Goal: Communication & Community: Share content

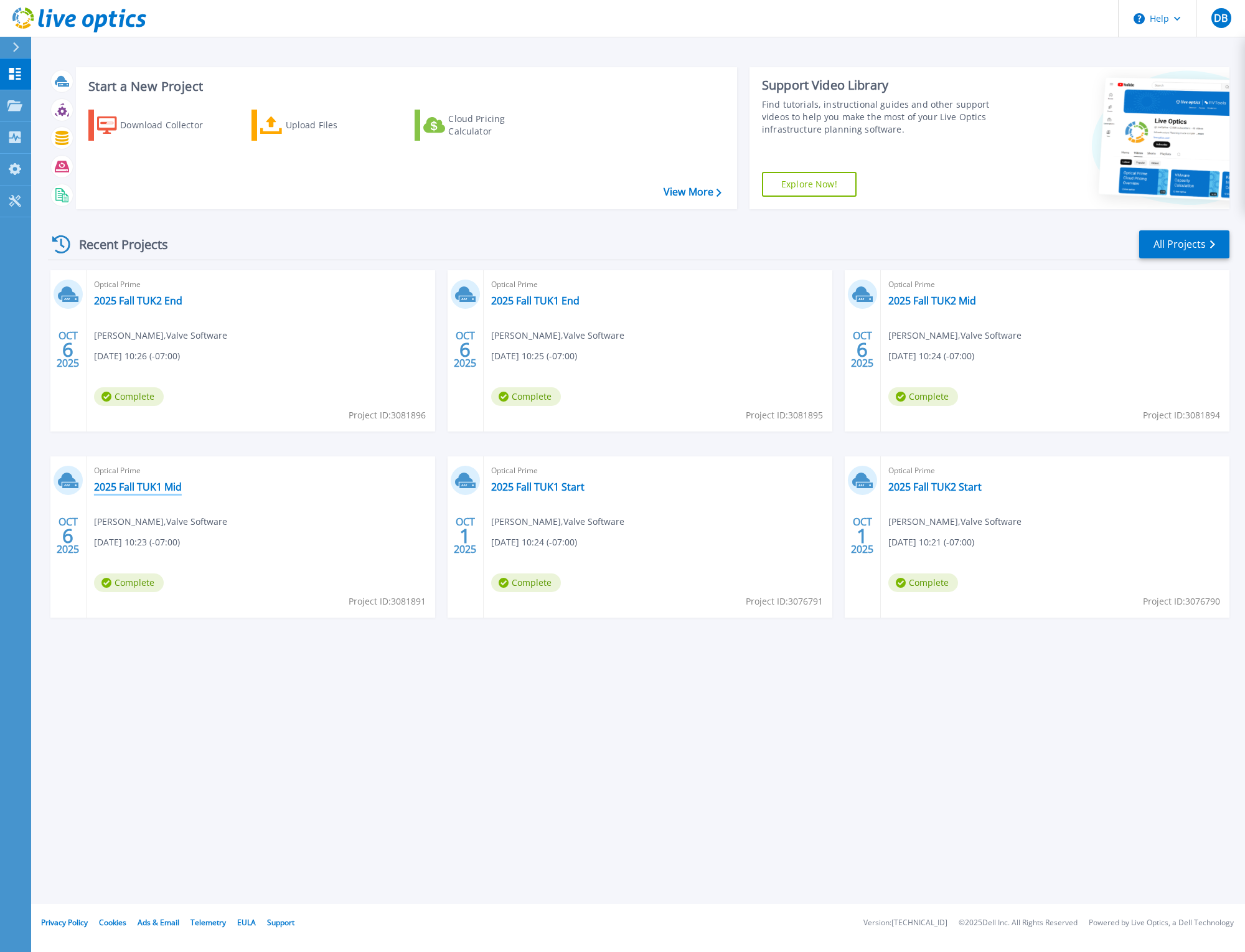
click at [136, 484] on link "2025 Fall TUK1 Mid" at bounding box center [138, 487] width 88 height 13
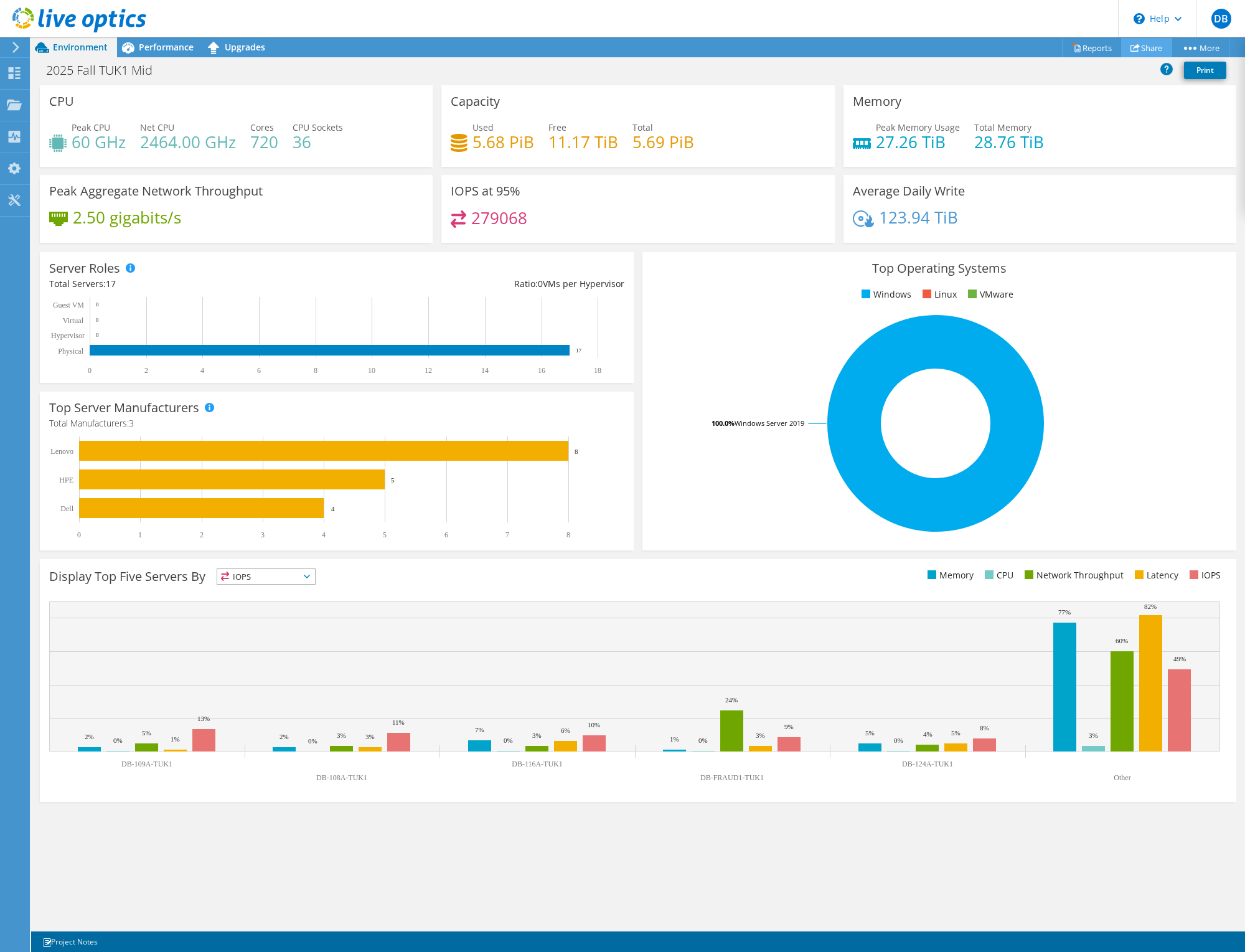
click at [1141, 45] on link "Share" at bounding box center [1147, 47] width 51 height 19
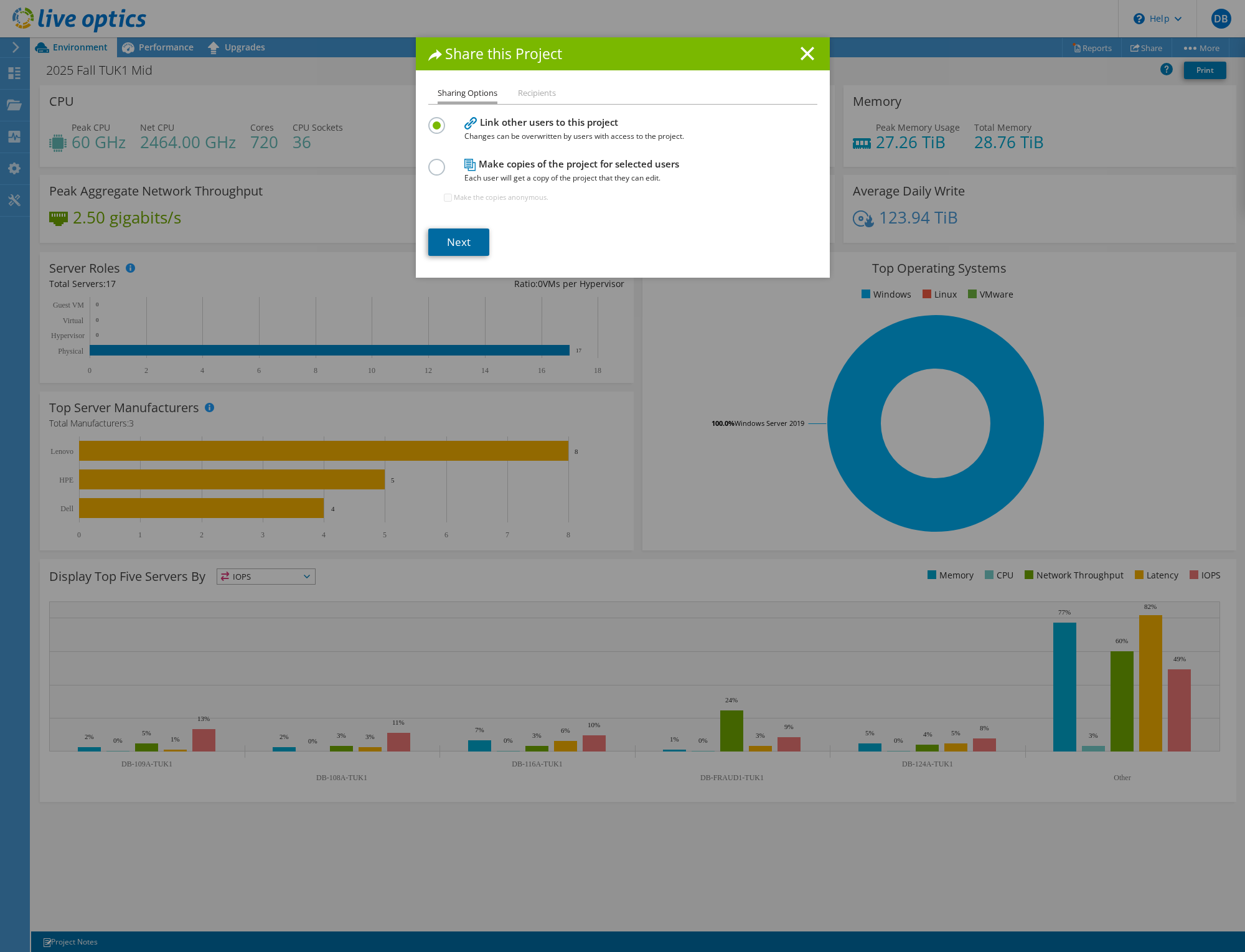
click at [449, 239] on link "Next" at bounding box center [459, 242] width 61 height 28
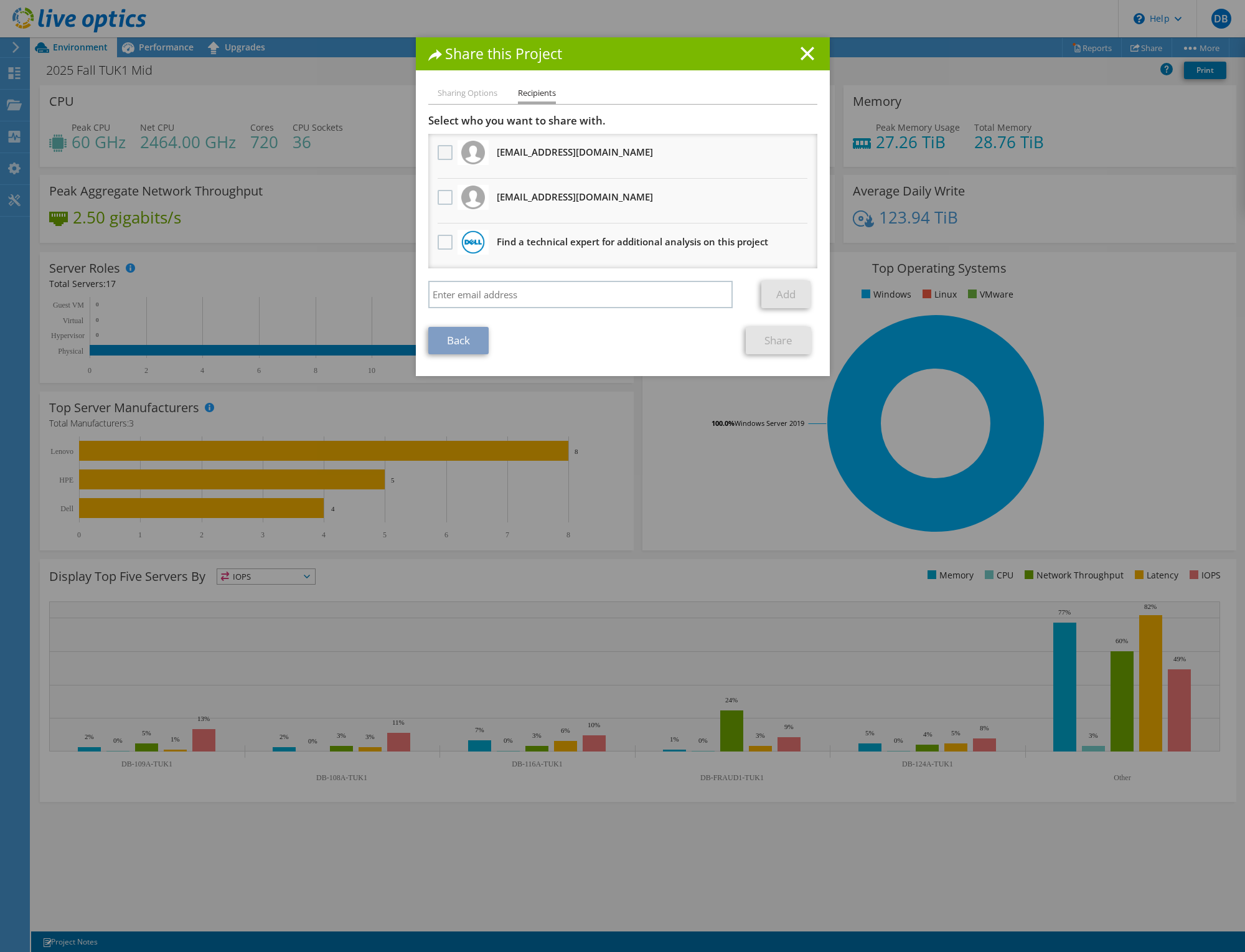
click at [443, 151] on label at bounding box center [446, 152] width 18 height 15
click at [0, 0] on input "checkbox" at bounding box center [0, 0] width 0 height 0
click at [438, 199] on label at bounding box center [446, 197] width 18 height 15
click at [0, 0] on input "checkbox" at bounding box center [0, 0] width 0 height 0
click at [765, 338] on link "Share" at bounding box center [778, 341] width 65 height 28
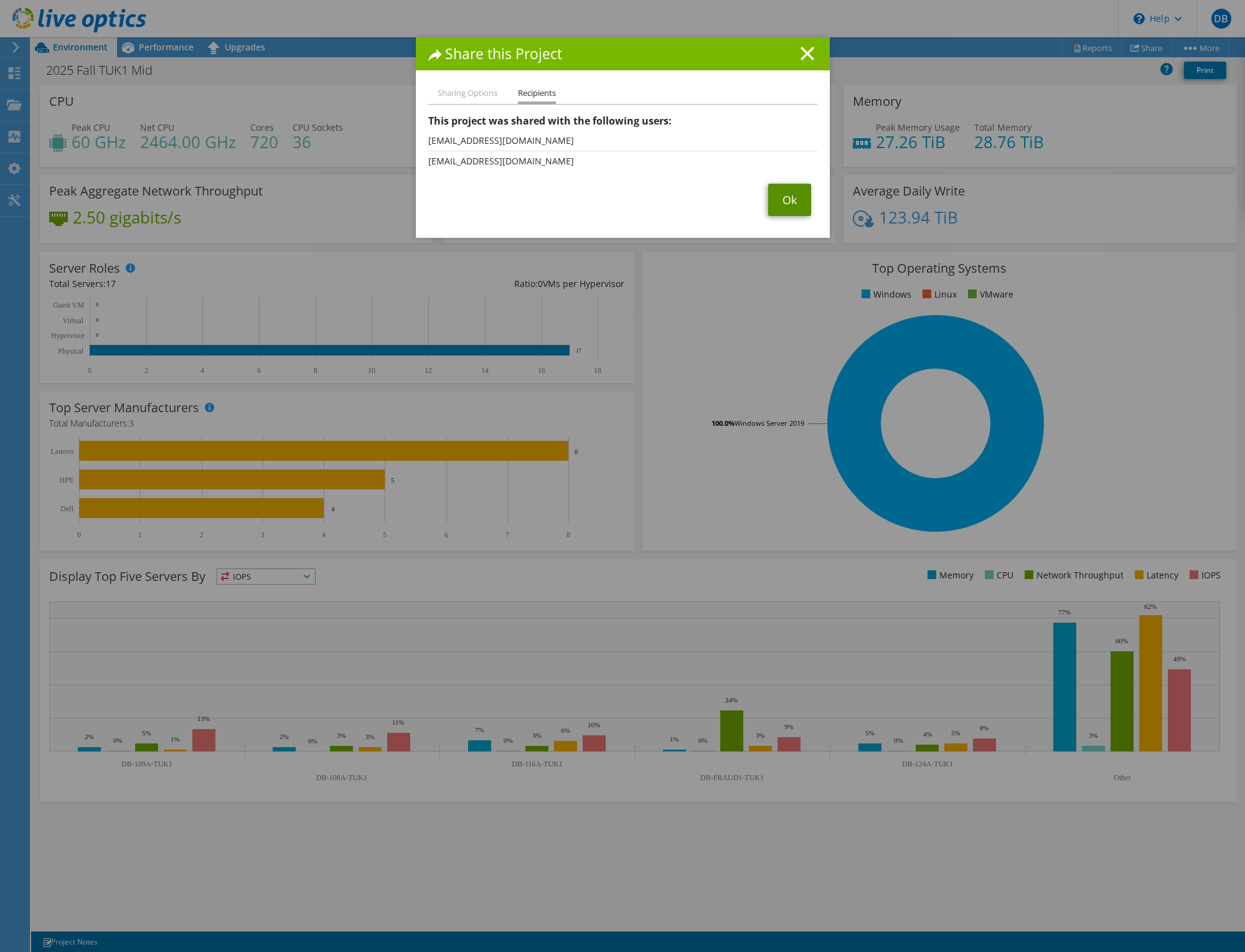
click at [781, 209] on link "Ok" at bounding box center [790, 200] width 43 height 33
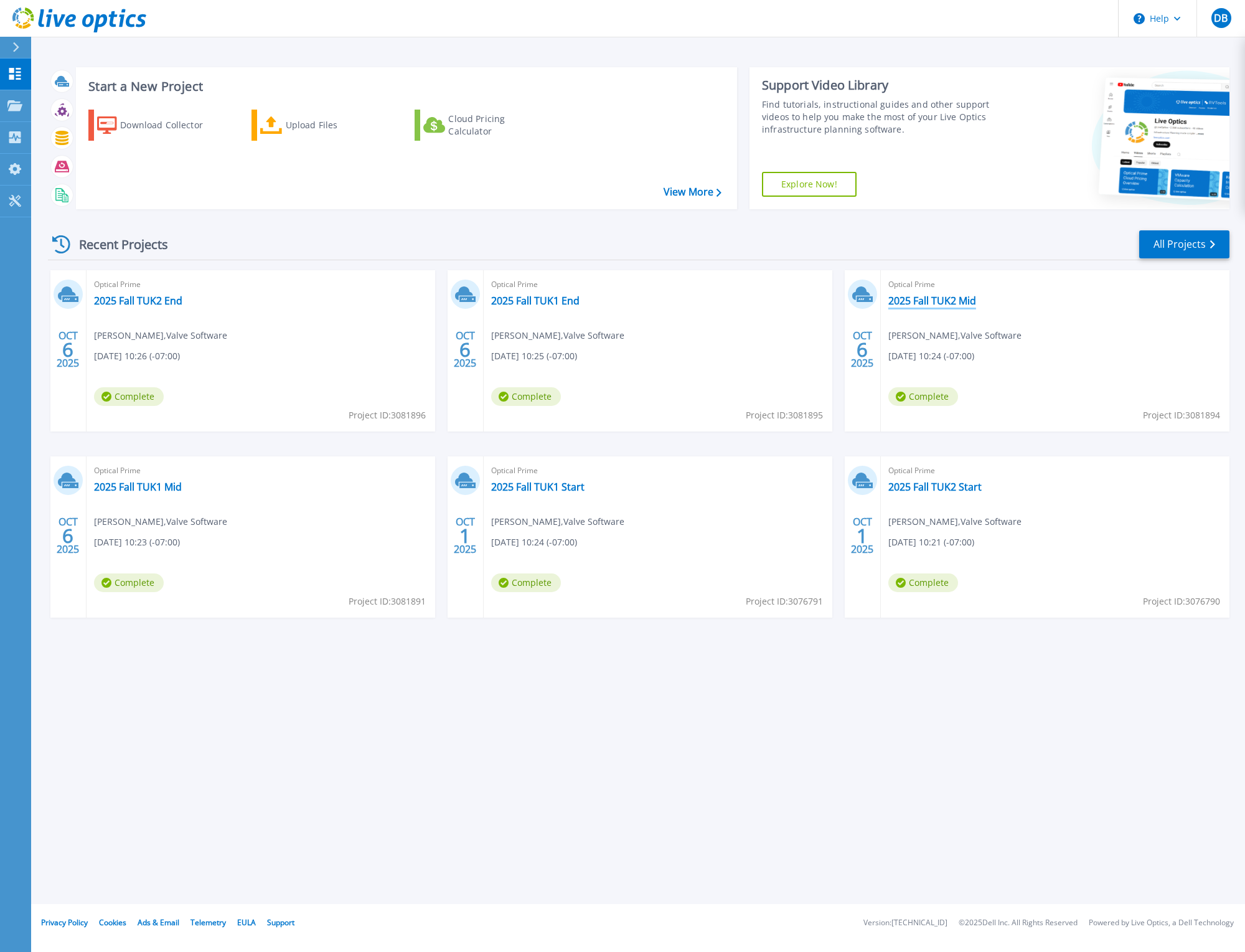
click at [918, 300] on link "2025 Fall TUK2 Mid" at bounding box center [933, 301] width 88 height 13
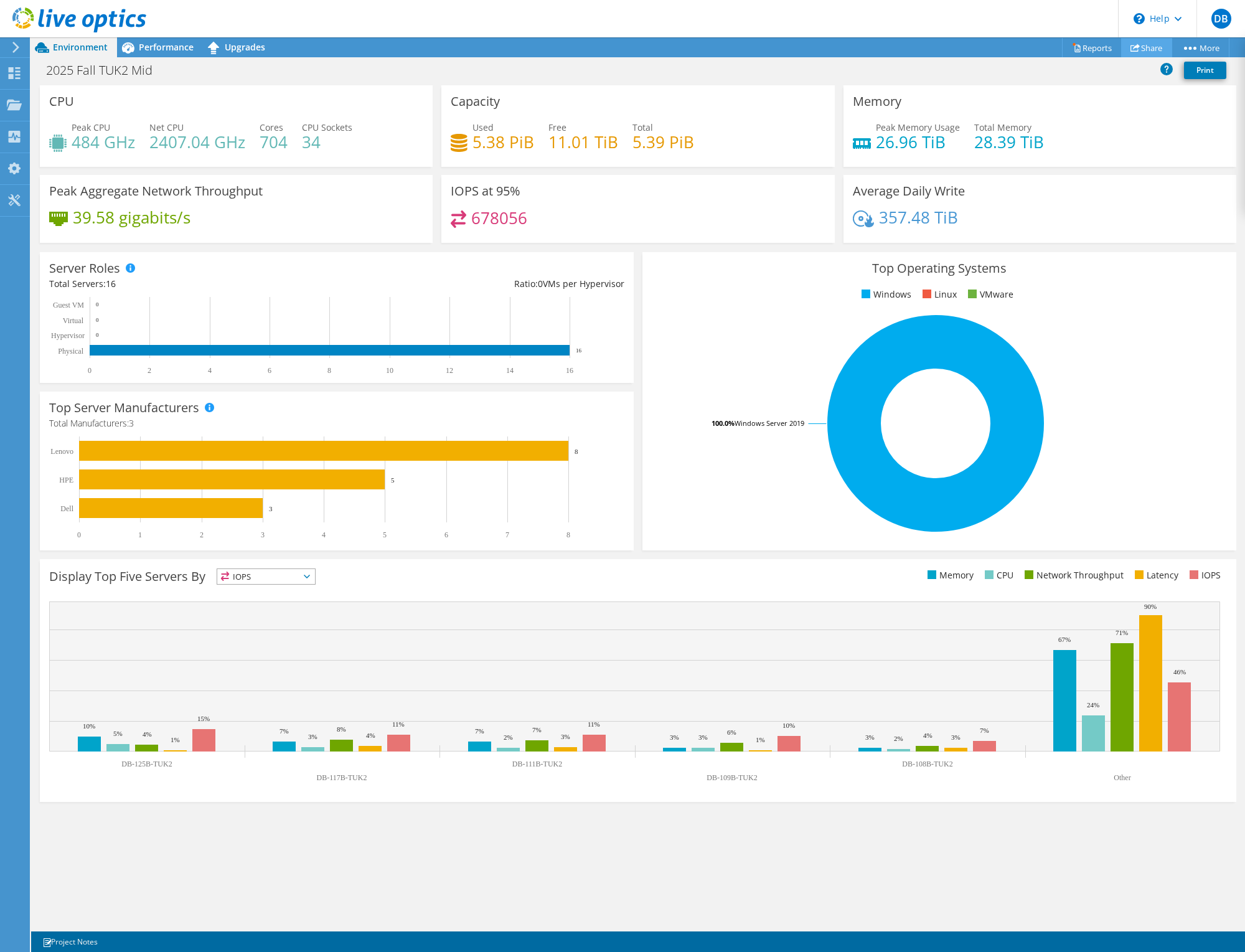
click at [1144, 48] on link "Share" at bounding box center [1147, 47] width 51 height 19
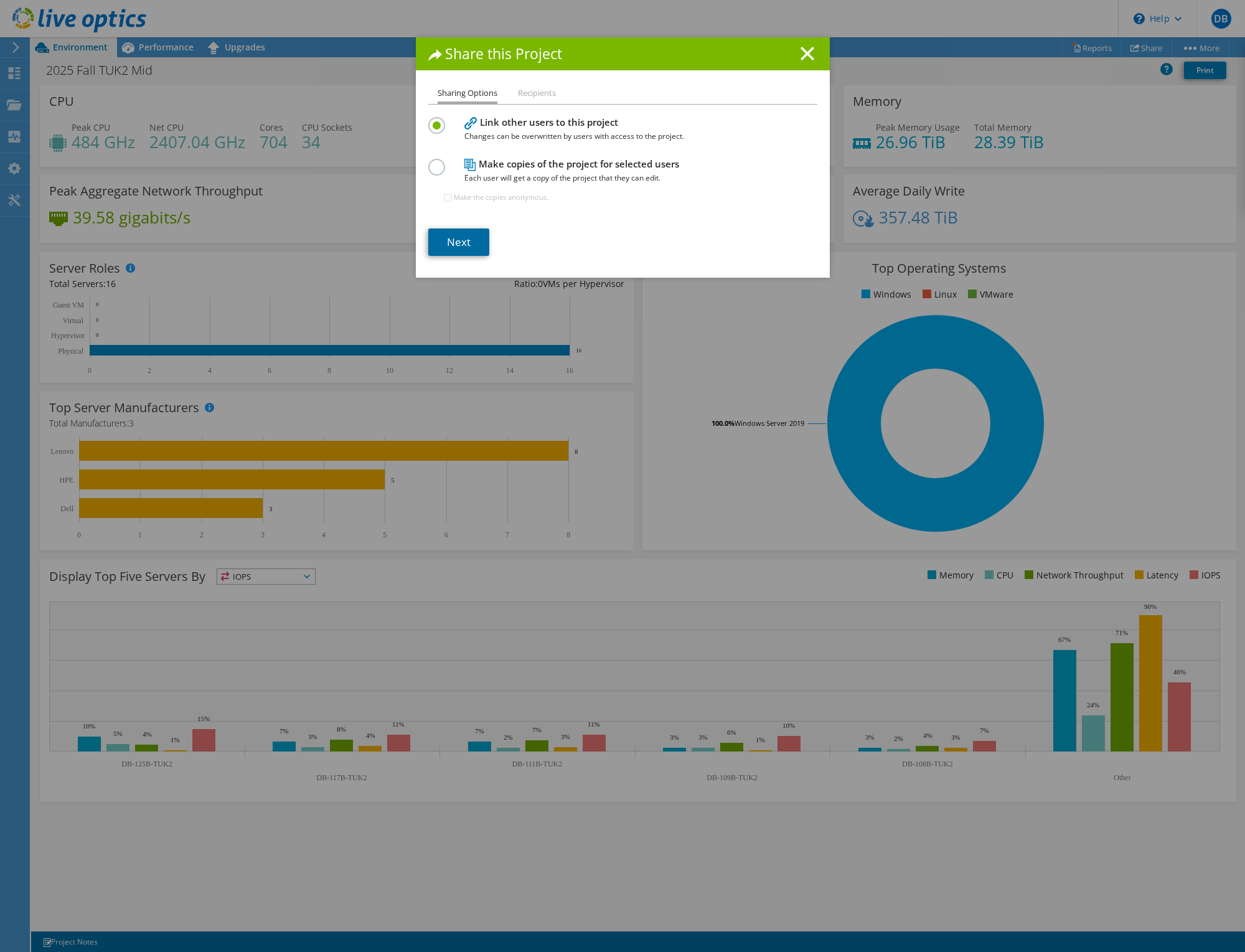
click at [449, 237] on link "Next" at bounding box center [459, 242] width 61 height 28
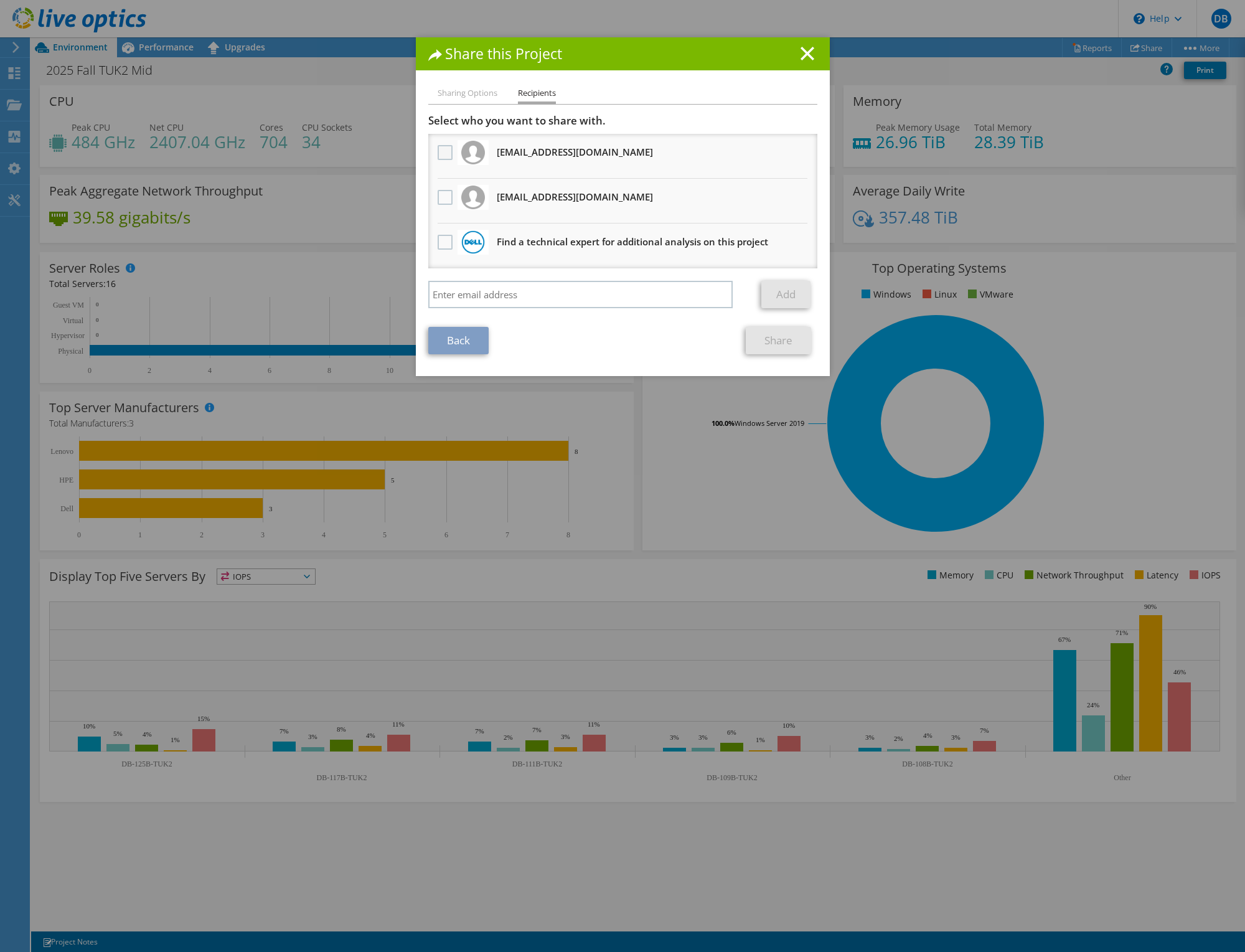
click at [438, 147] on label at bounding box center [446, 152] width 18 height 15
click at [0, 0] on input "checkbox" at bounding box center [0, 0] width 0 height 0
click at [439, 193] on label at bounding box center [446, 197] width 18 height 15
click at [0, 0] on input "checkbox" at bounding box center [0, 0] width 0 height 0
click at [758, 337] on link "Share" at bounding box center [778, 341] width 65 height 28
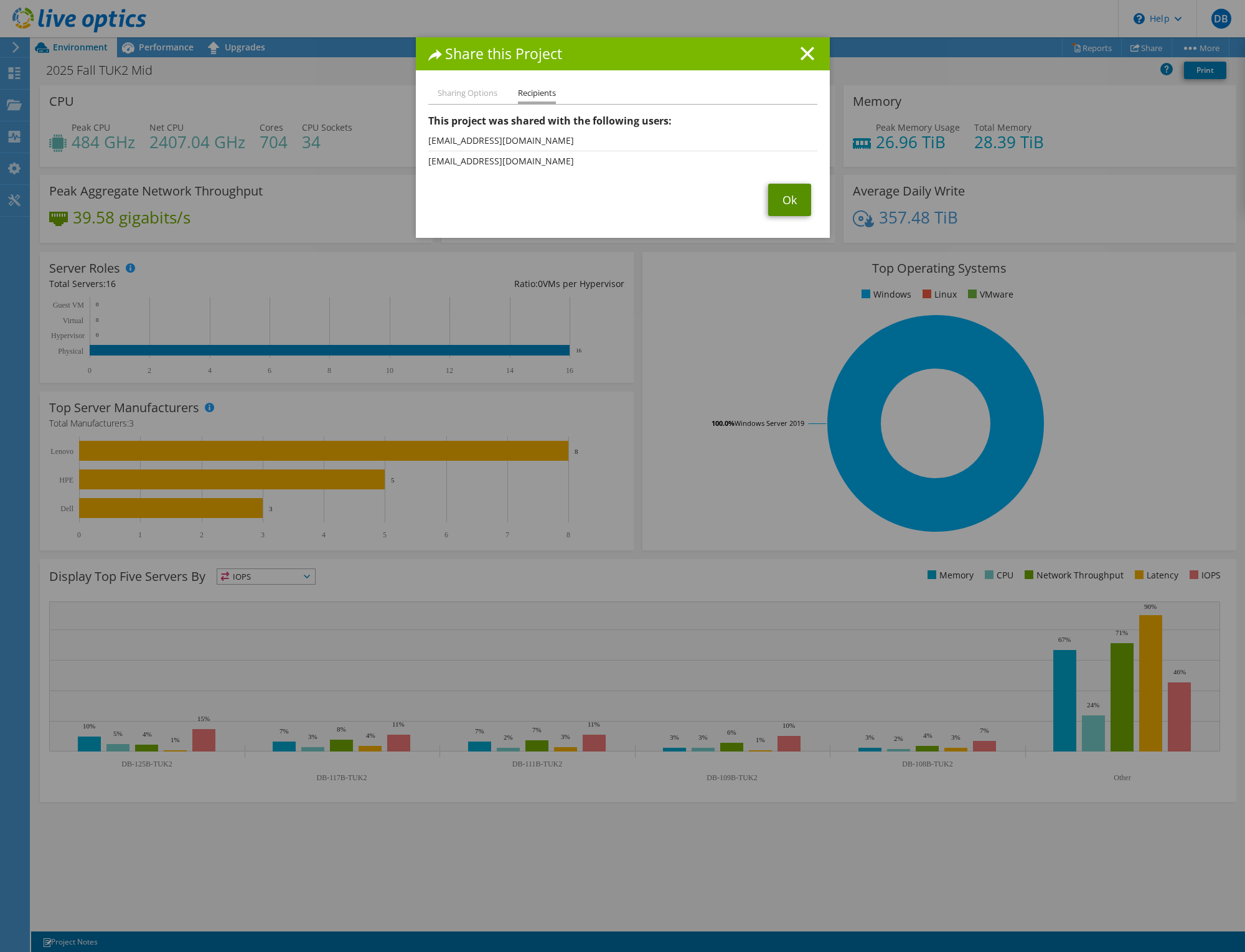
click at [790, 199] on link "Ok" at bounding box center [790, 200] width 43 height 33
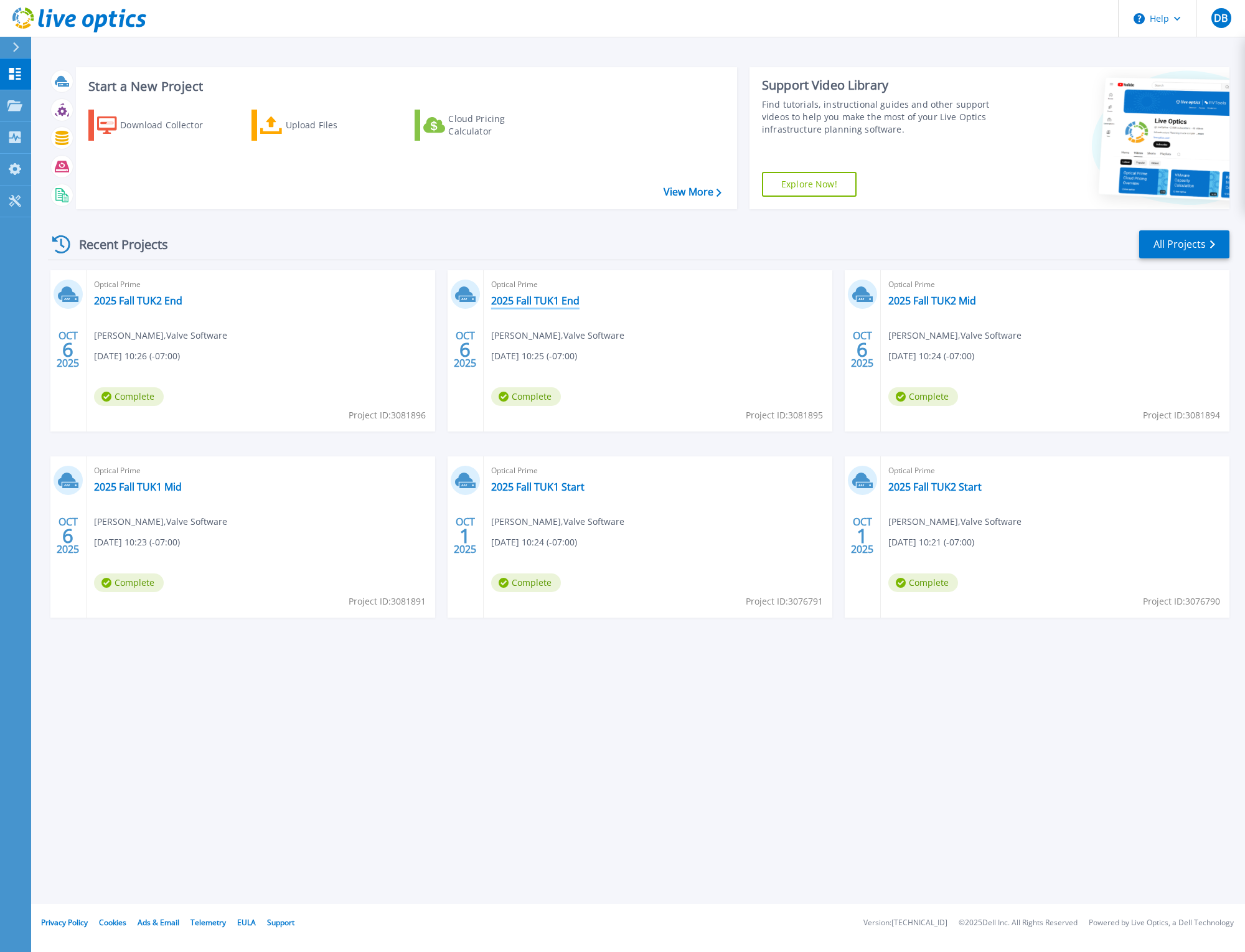
click at [516, 302] on link "2025 Fall TUK1 End" at bounding box center [535, 301] width 89 height 13
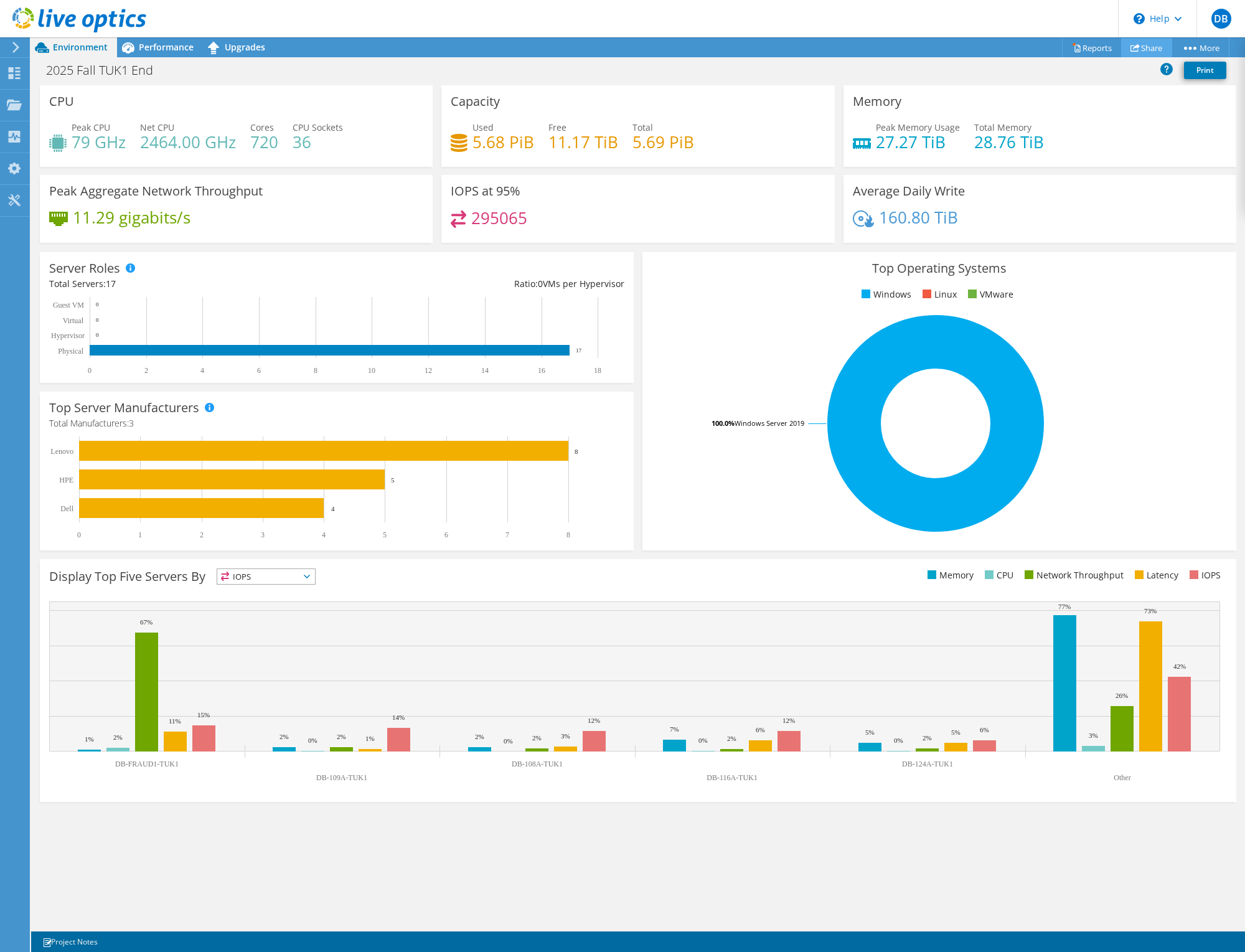
click at [1138, 48] on link "Share" at bounding box center [1147, 47] width 51 height 19
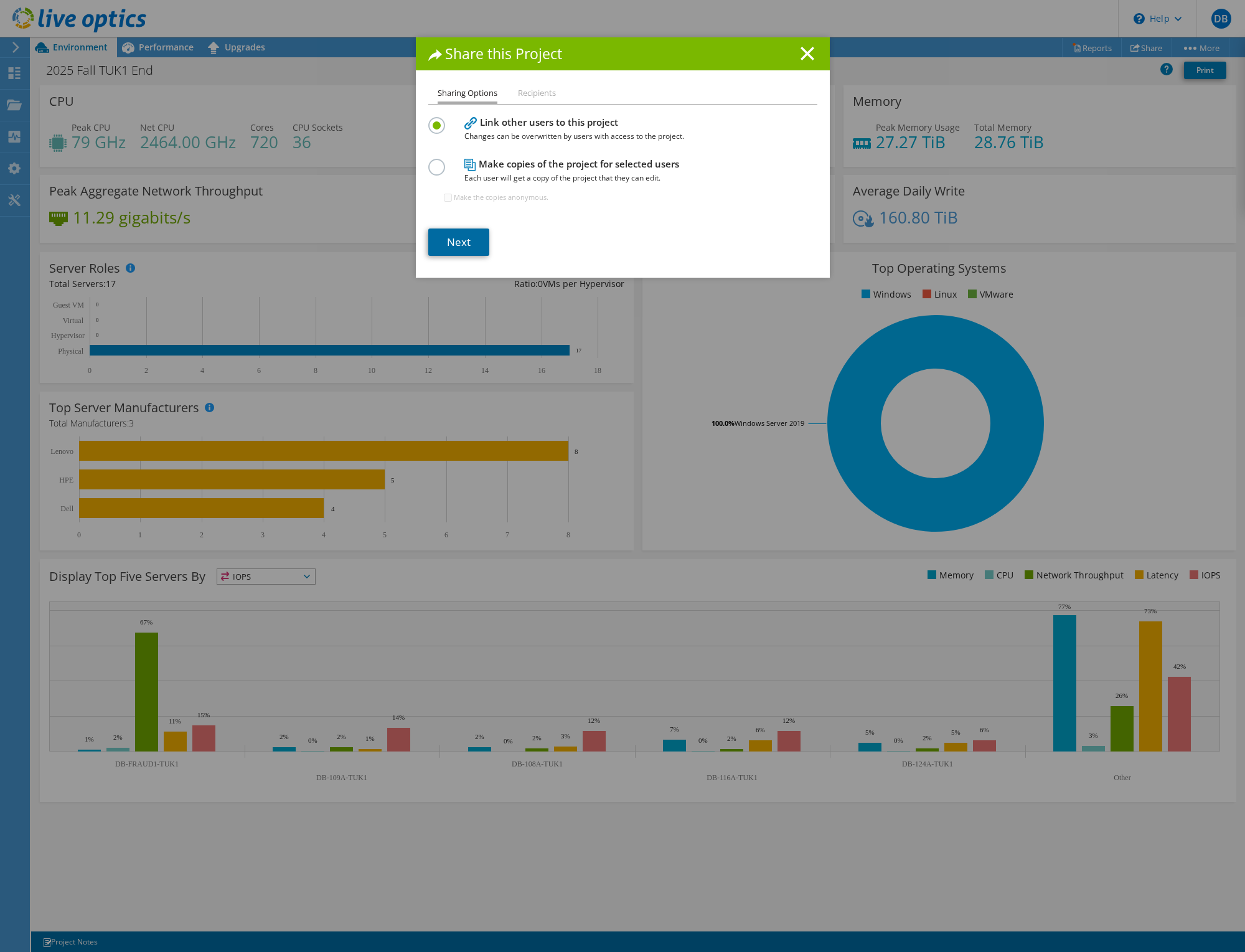
click at [458, 244] on link "Next" at bounding box center [459, 242] width 61 height 28
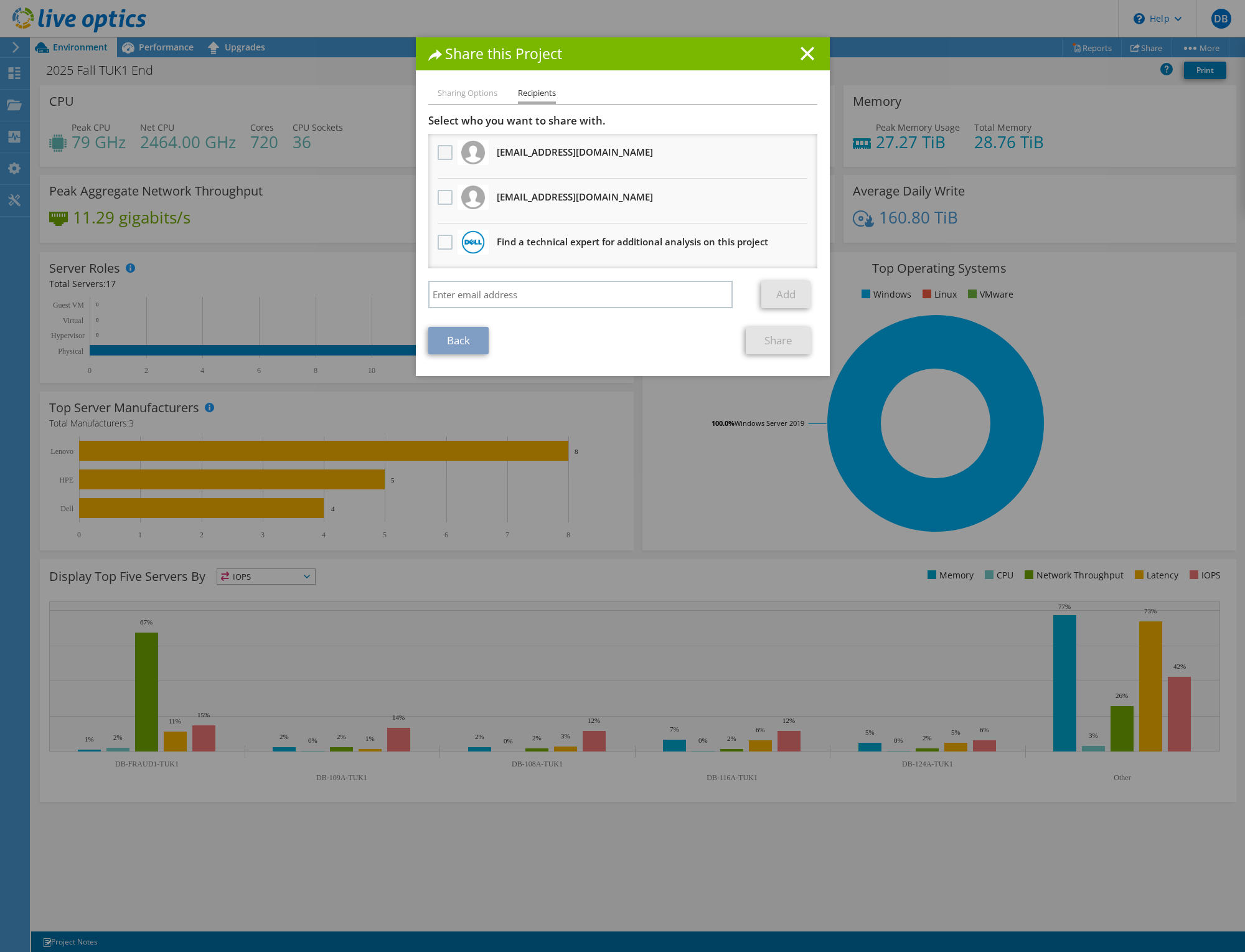
click at [438, 150] on label at bounding box center [446, 152] width 18 height 15
click at [0, 0] on input "checkbox" at bounding box center [0, 0] width 0 height 0
click at [446, 194] on label at bounding box center [446, 197] width 18 height 15
click at [0, 0] on input "checkbox" at bounding box center [0, 0] width 0 height 0
click at [754, 339] on link "Share" at bounding box center [778, 341] width 65 height 28
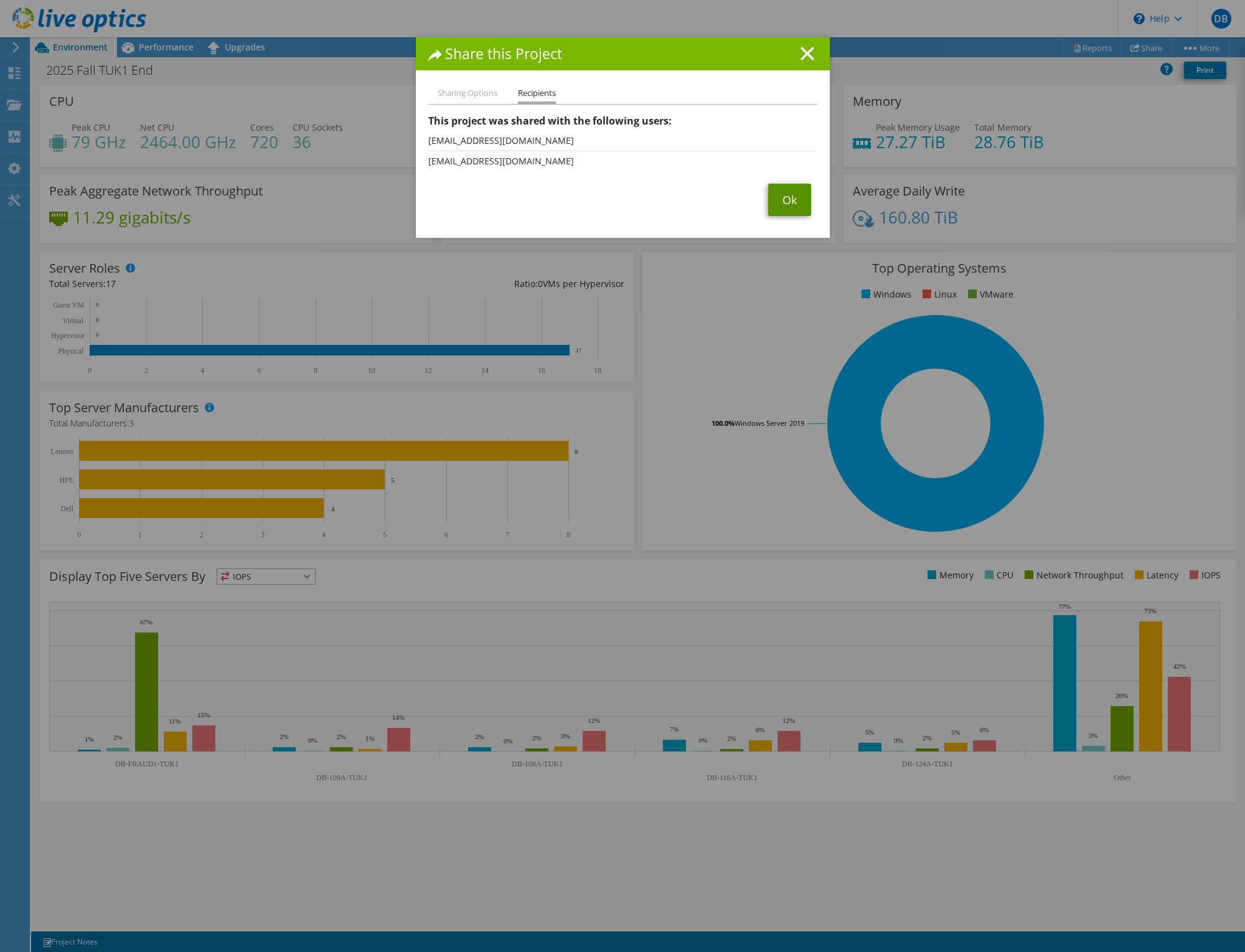
click at [775, 198] on link "Ok" at bounding box center [790, 200] width 43 height 33
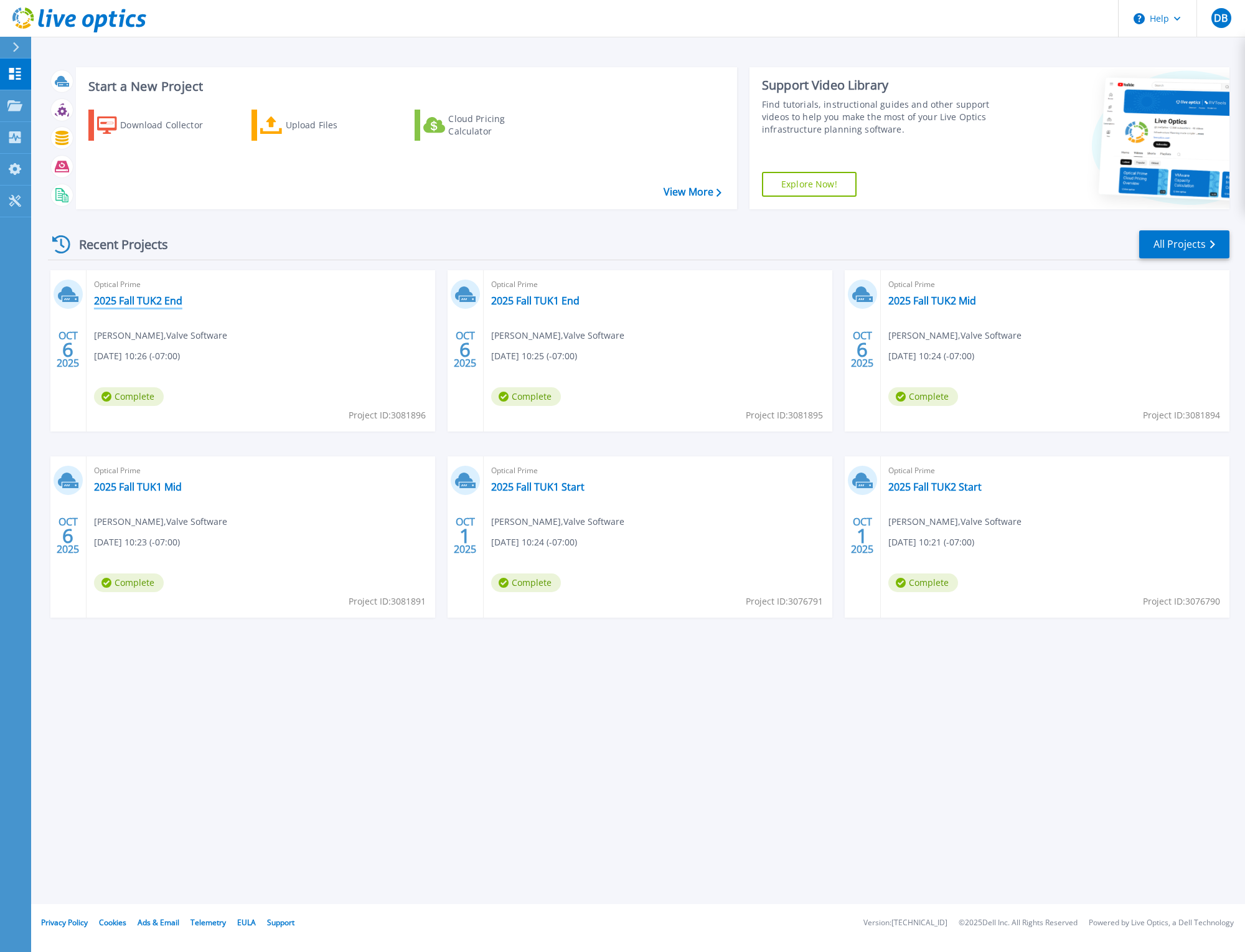
click at [108, 298] on link "2025 Fall TUK2 End" at bounding box center [138, 301] width 89 height 13
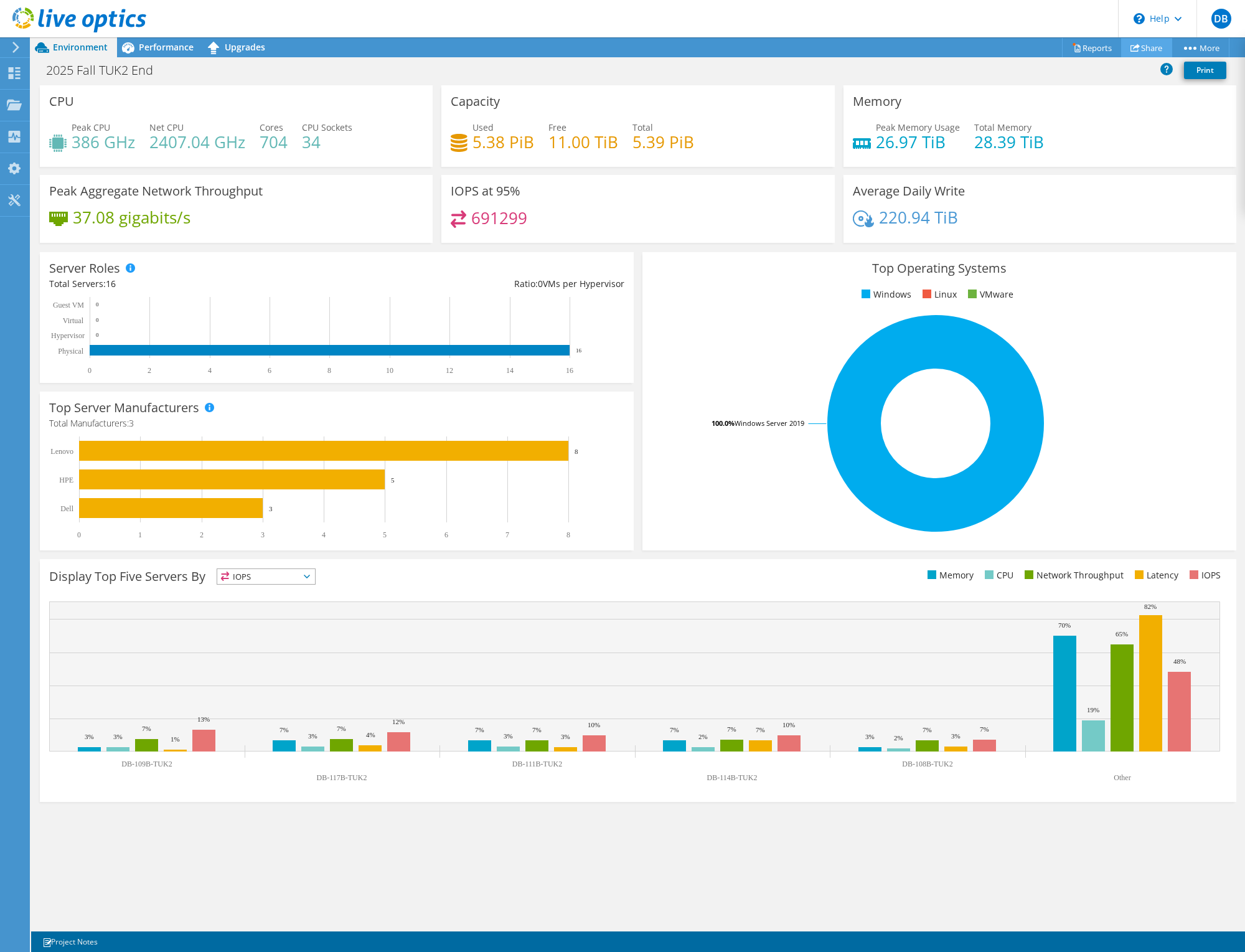
click at [1141, 47] on link "Share" at bounding box center [1147, 47] width 51 height 19
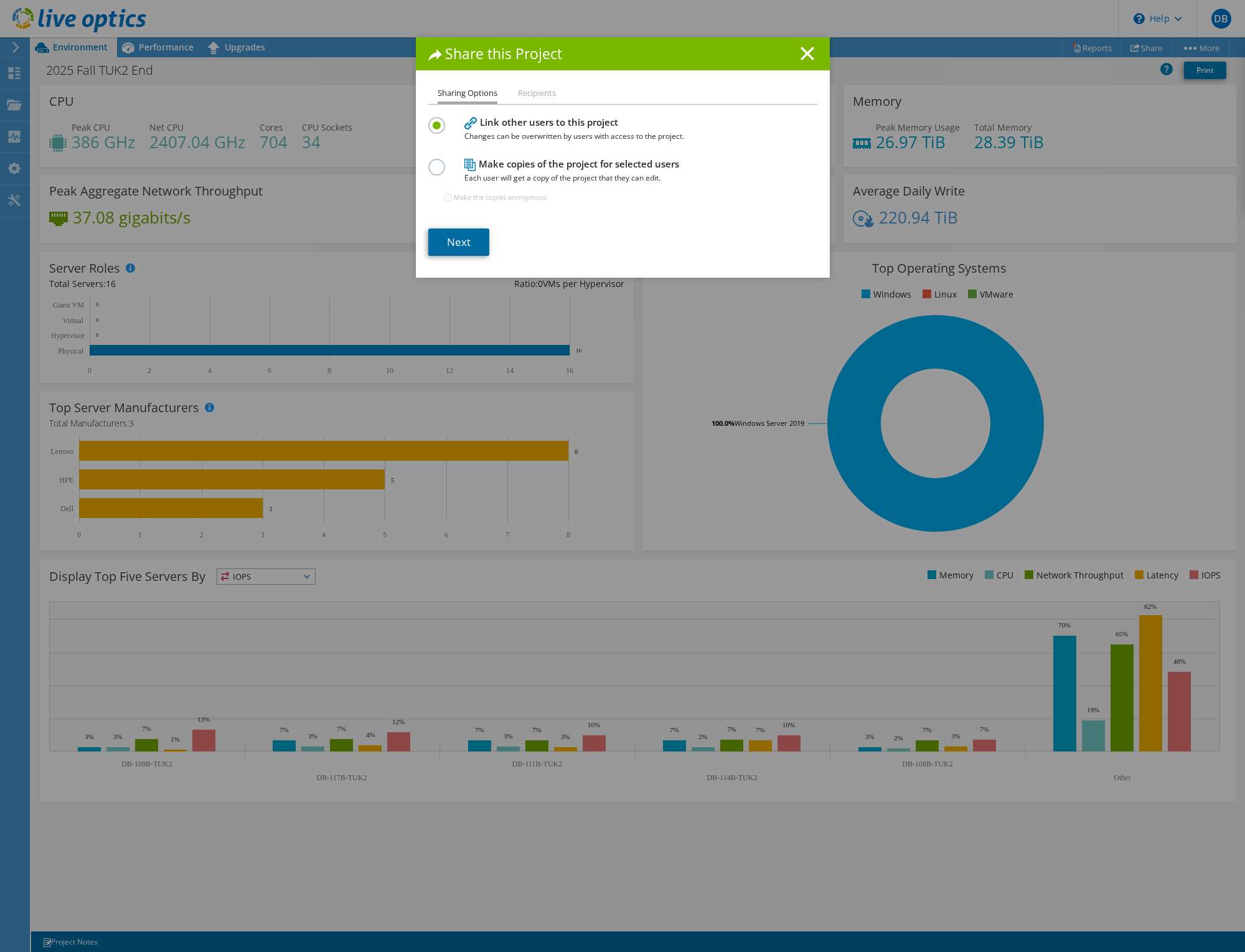
click at [440, 239] on link "Next" at bounding box center [459, 242] width 61 height 28
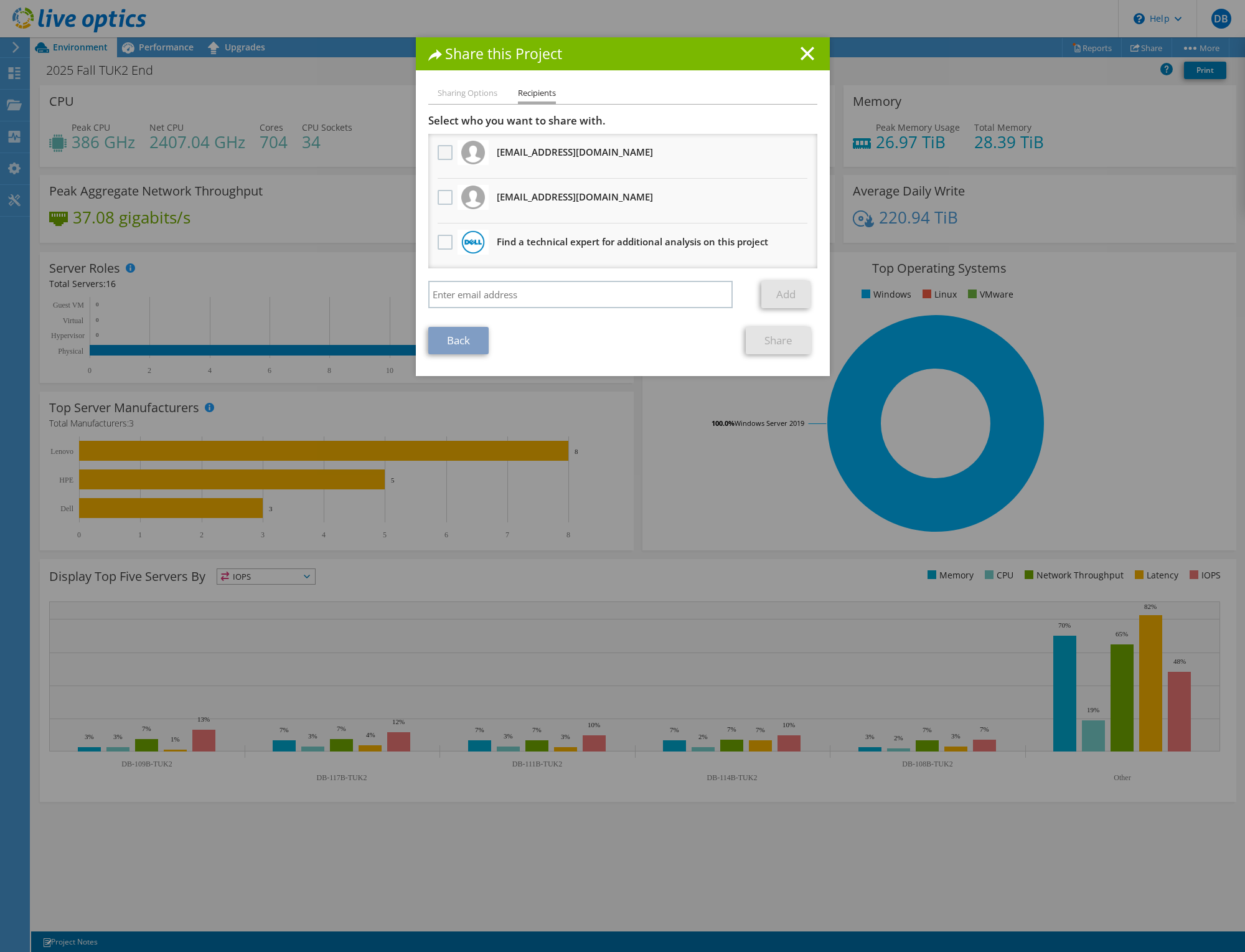
click at [438, 153] on label at bounding box center [446, 152] width 18 height 15
click at [0, 0] on input "checkbox" at bounding box center [0, 0] width 0 height 0
click at [439, 190] on label at bounding box center [446, 197] width 18 height 15
click at [0, 0] on input "checkbox" at bounding box center [0, 0] width 0 height 0
click at [757, 334] on link "Share" at bounding box center [778, 341] width 65 height 28
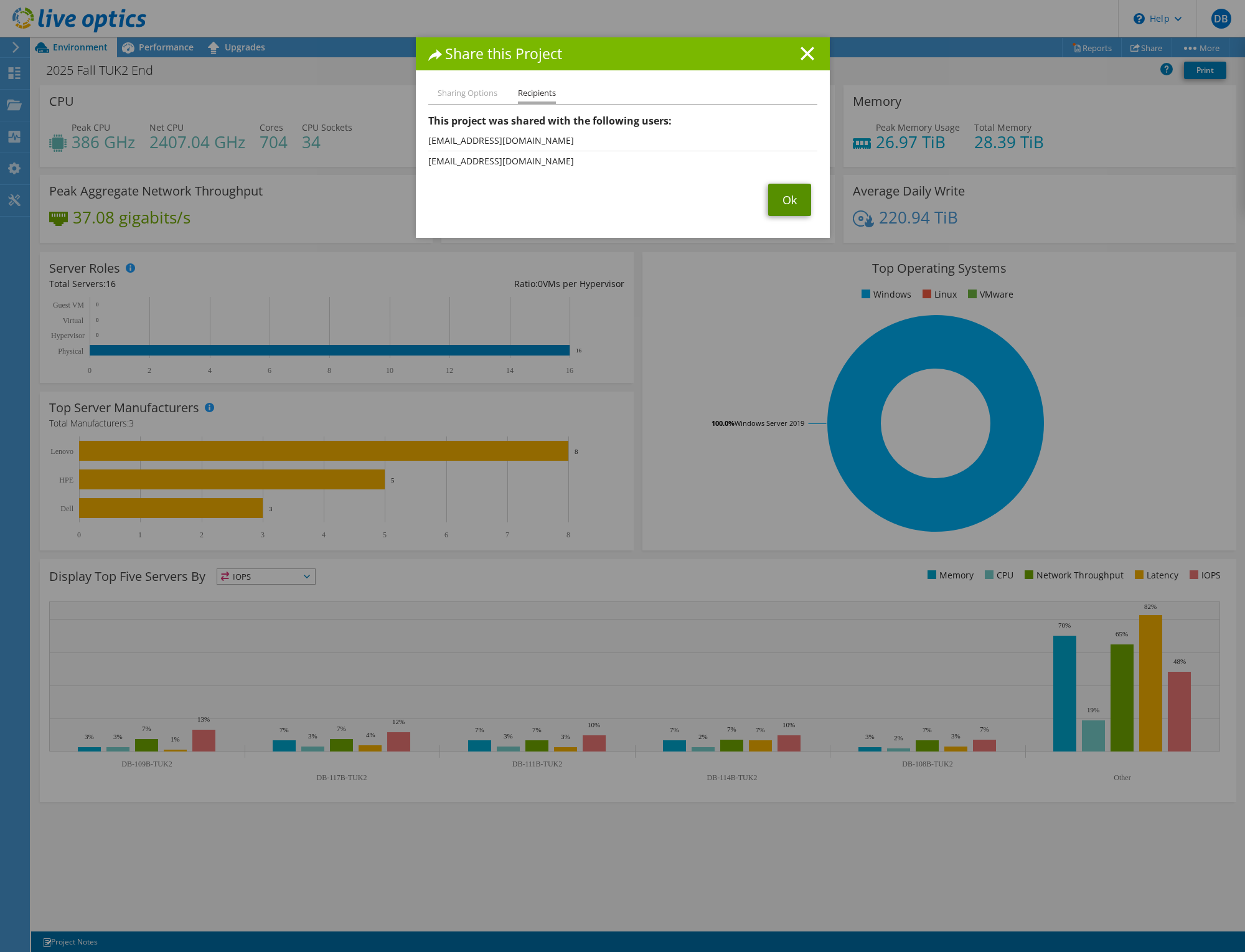
click at [780, 210] on link "Ok" at bounding box center [790, 200] width 43 height 33
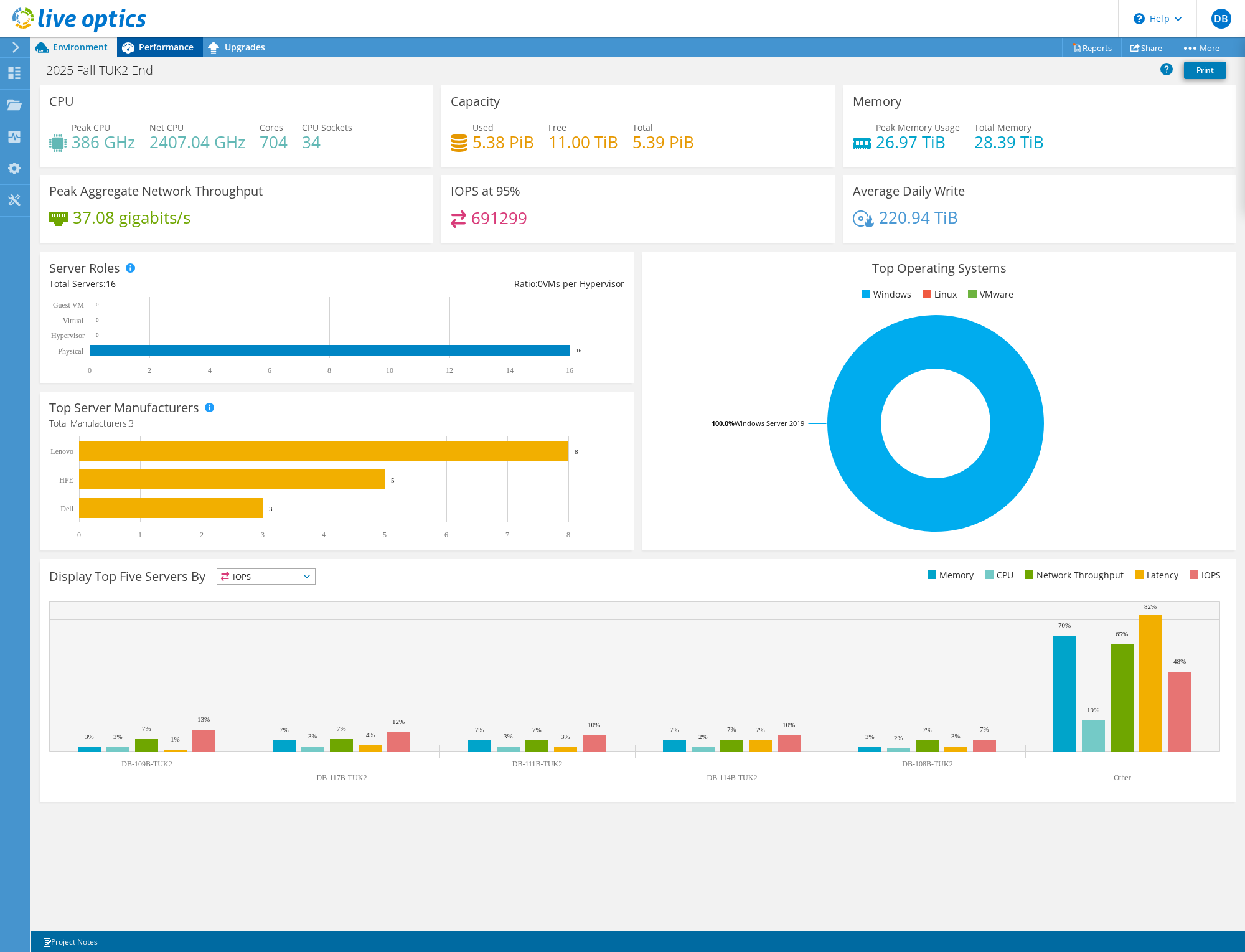
click at [161, 45] on span "Performance" at bounding box center [166, 47] width 55 height 12
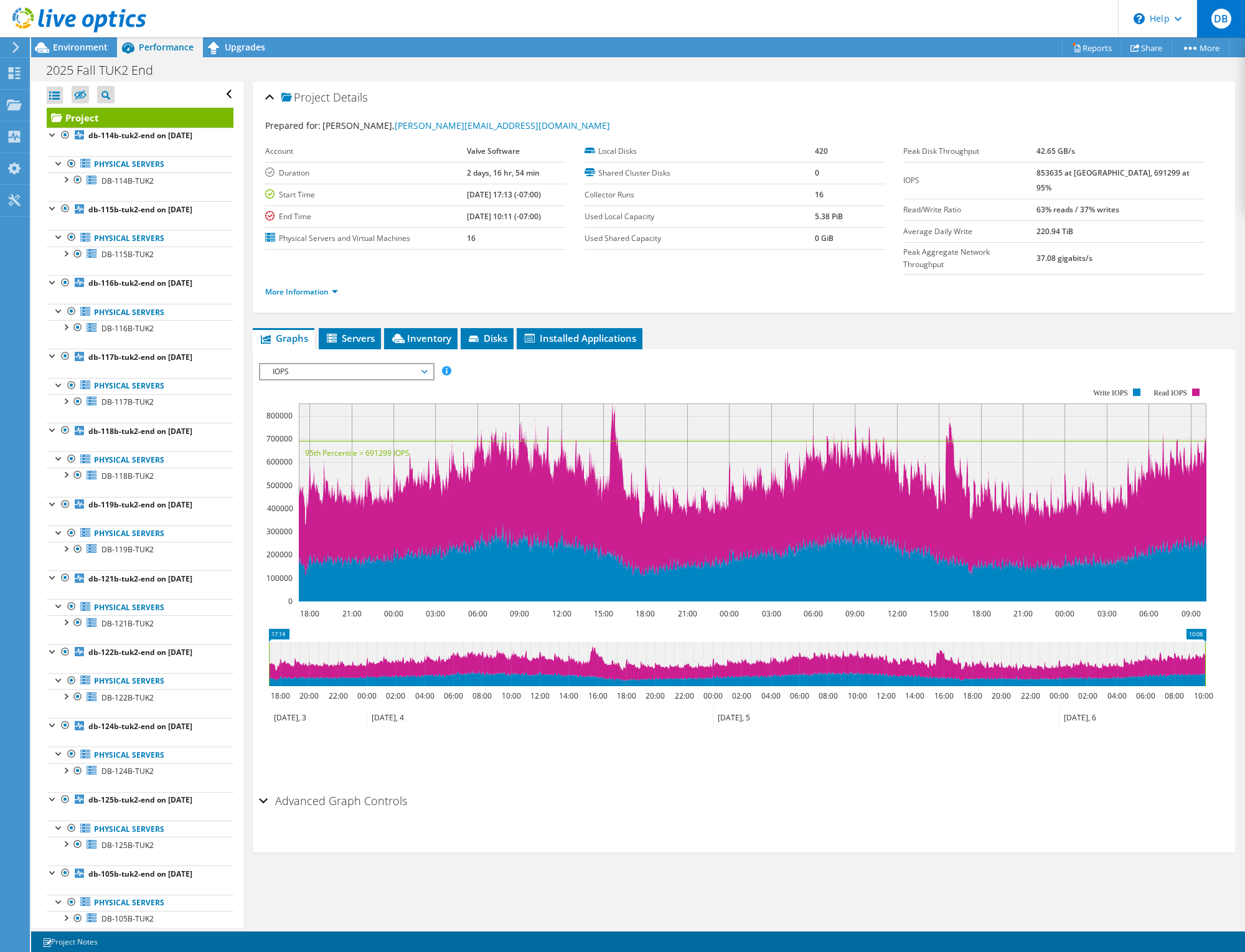
click at [1218, 23] on span "DB" at bounding box center [1222, 18] width 20 height 20
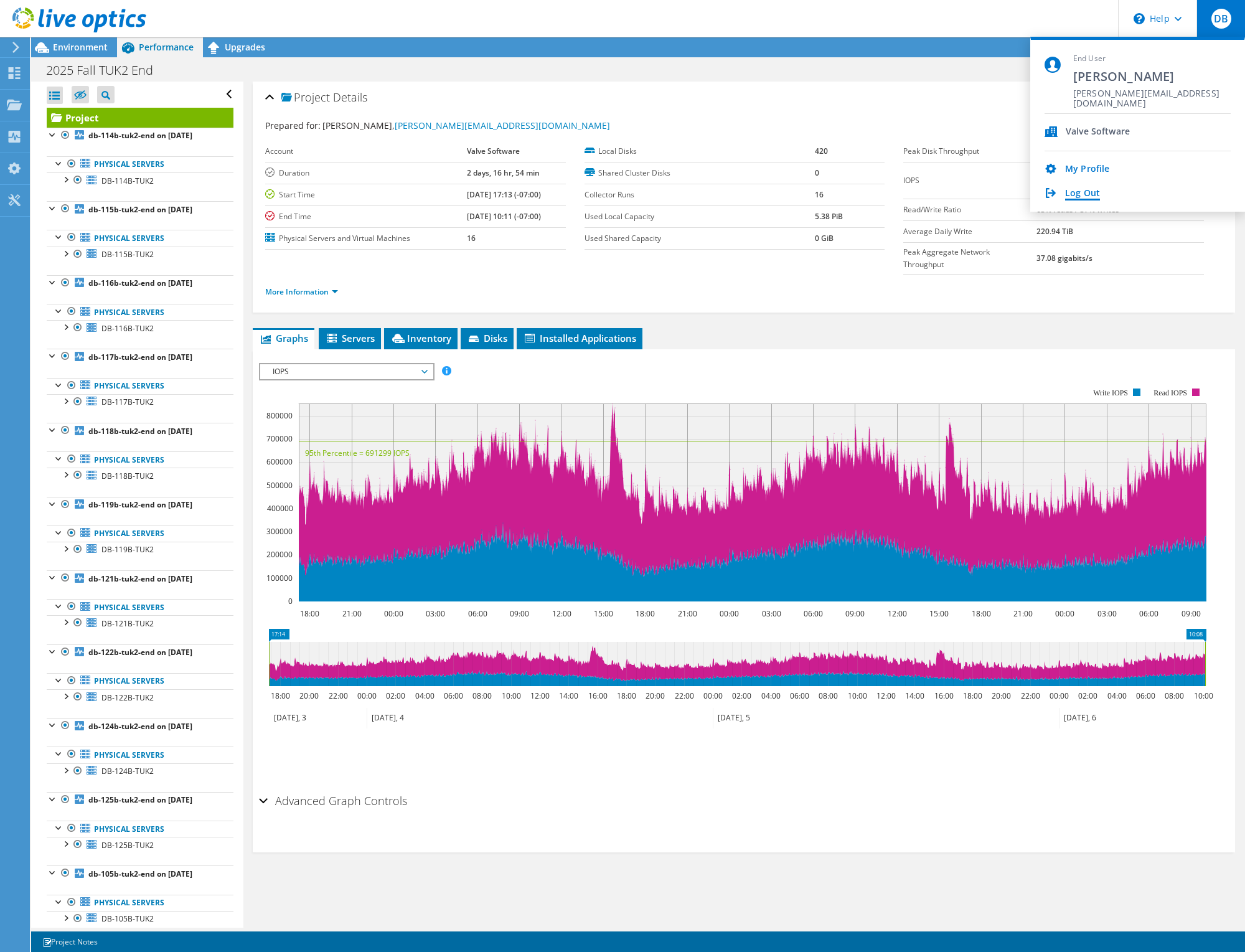
click at [1082, 193] on link "Log Out" at bounding box center [1082, 194] width 35 height 12
